Goal: Information Seeking & Learning: Learn about a topic

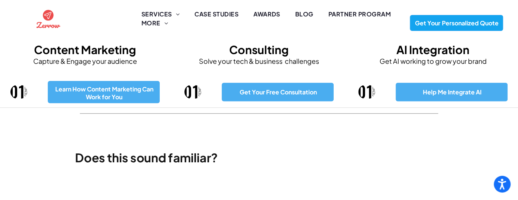
scroll to position [1129, 0]
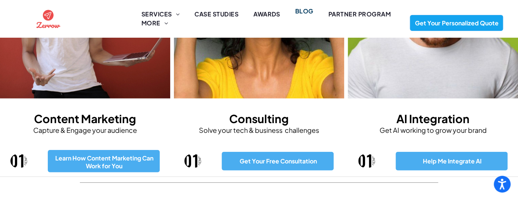
click at [309, 14] on span "BLOG" at bounding box center [304, 11] width 18 height 9
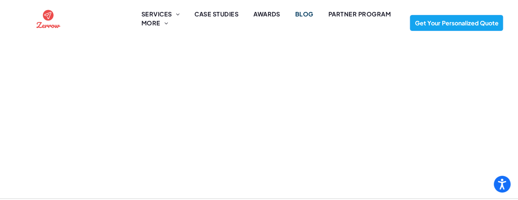
scroll to position [971, 0]
